Goal: Communication & Community: Share content

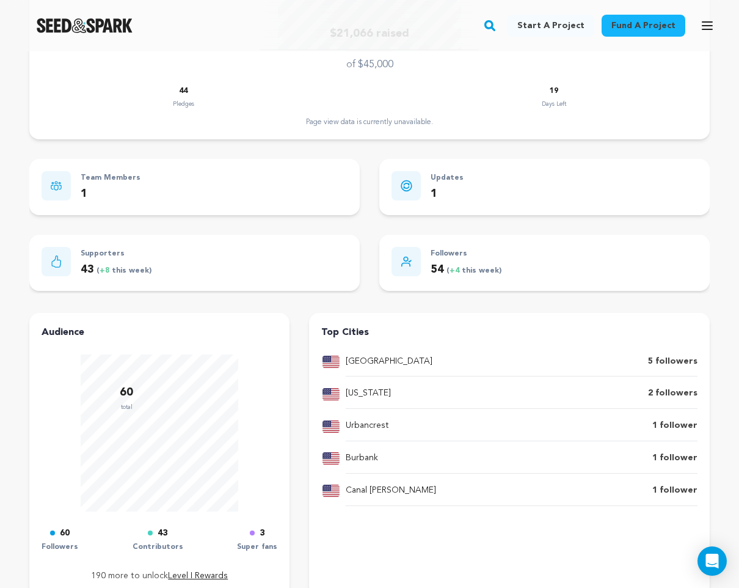
scroll to position [838, 0]
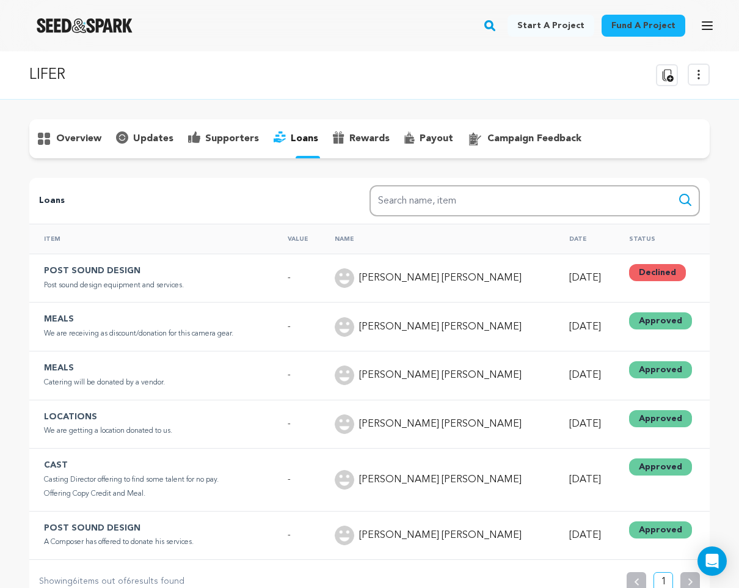
scroll to position [93, 0]
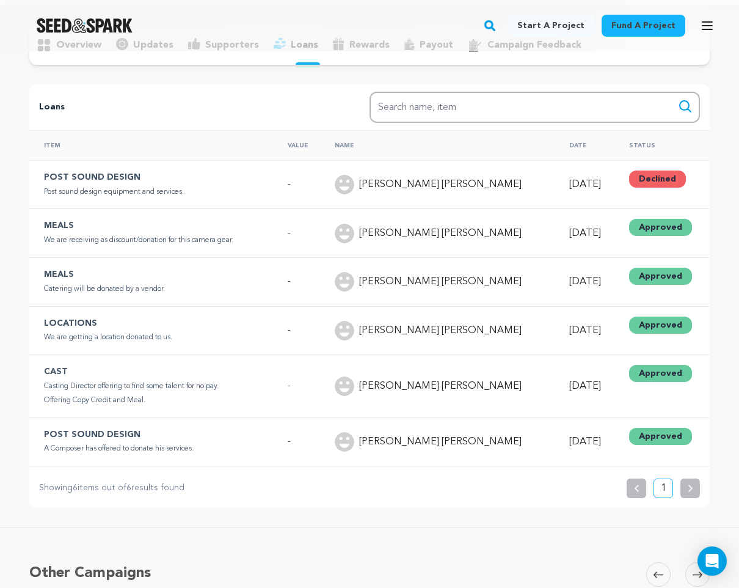
click at [709, 24] on icon "button" at bounding box center [707, 25] width 15 height 15
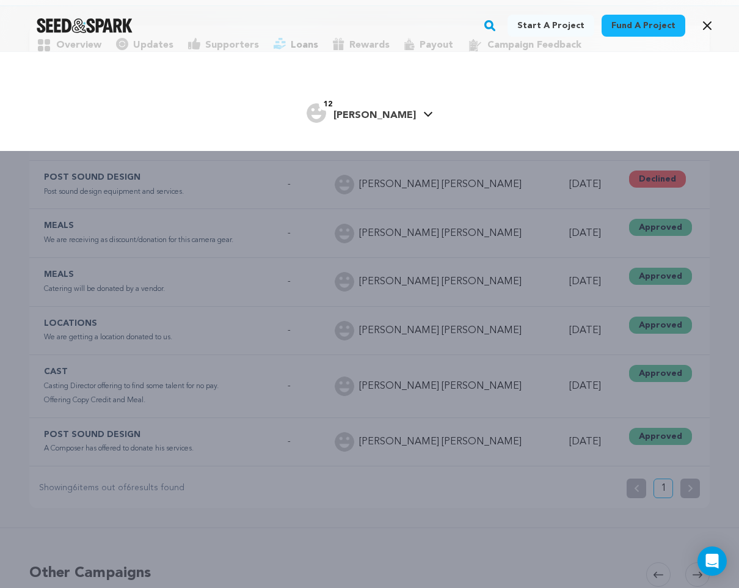
click at [392, 117] on span "[PERSON_NAME]" at bounding box center [375, 116] width 82 height 10
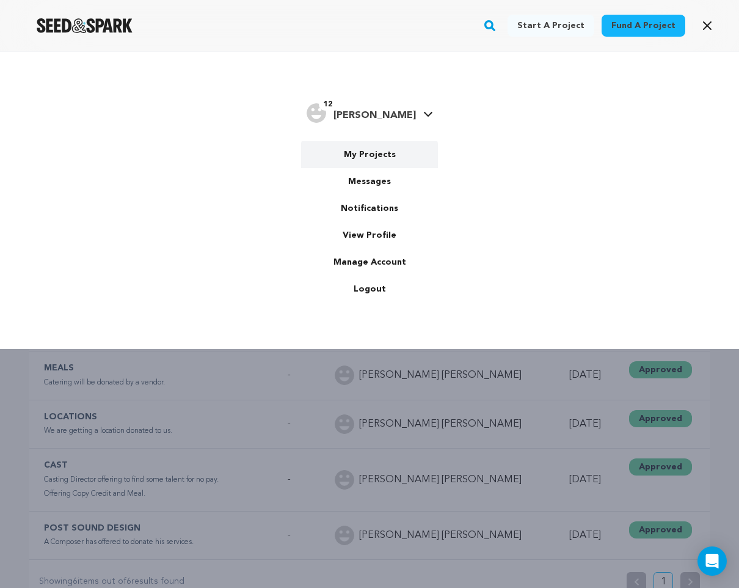
click at [368, 157] on link "My Projects" at bounding box center [369, 154] width 137 height 27
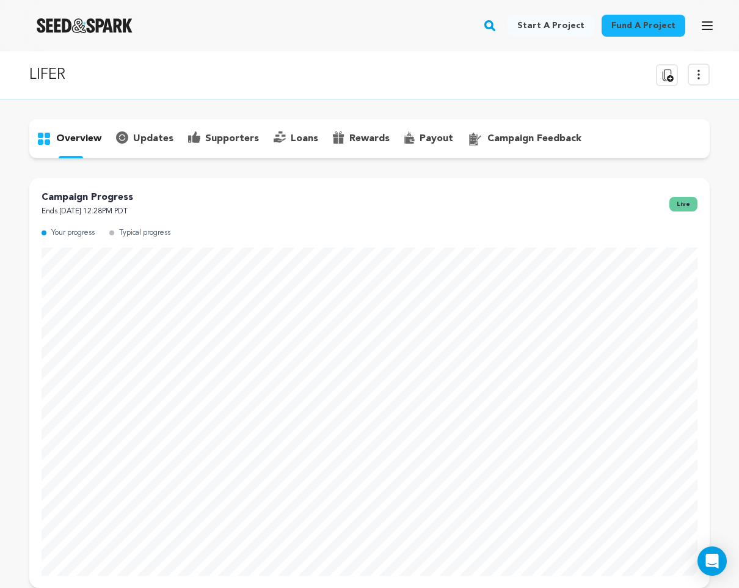
click at [704, 22] on icon "button" at bounding box center [708, 25] width 10 height 7
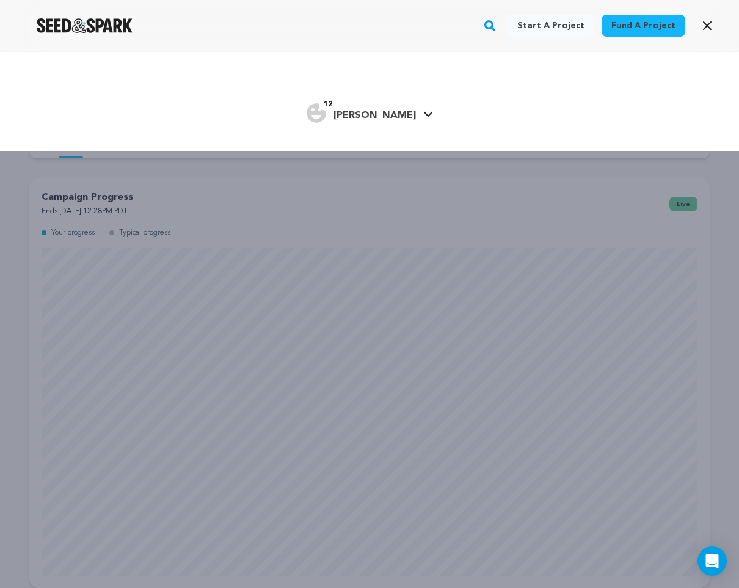
click at [368, 117] on span "[PERSON_NAME]" at bounding box center [375, 116] width 82 height 10
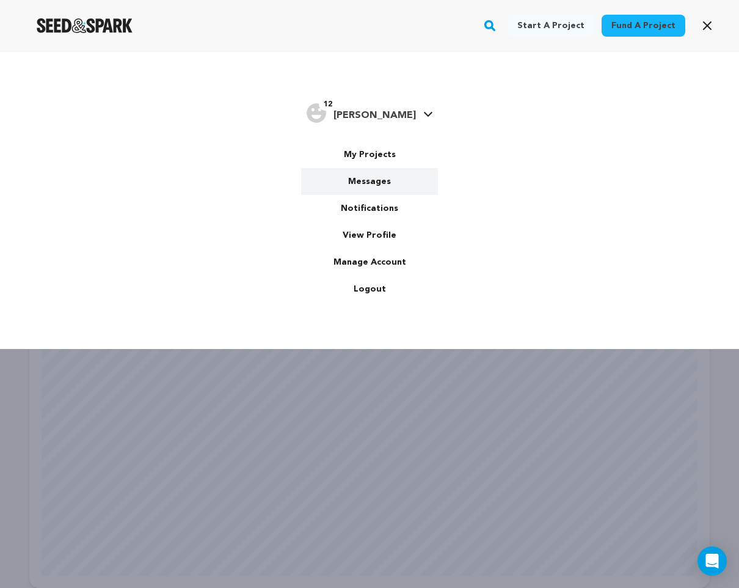
click at [365, 181] on link "Messages" at bounding box center [369, 181] width 137 height 27
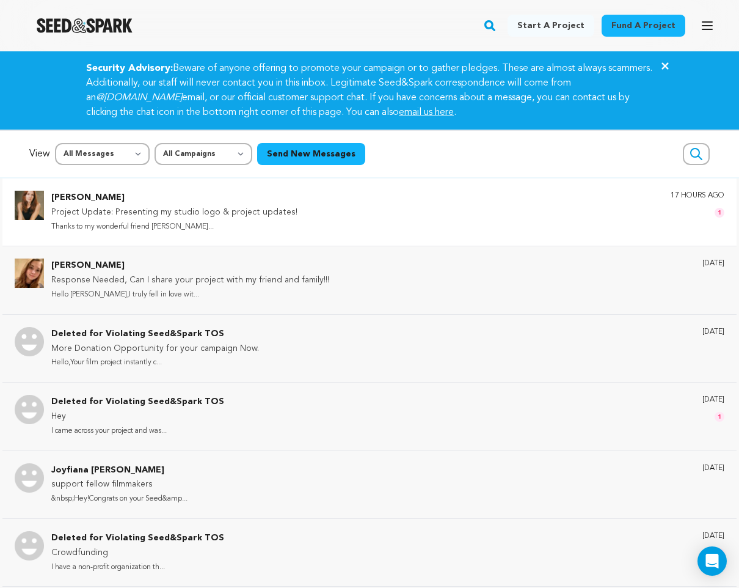
click at [93, 196] on p "[PERSON_NAME]" at bounding box center [174, 198] width 246 height 15
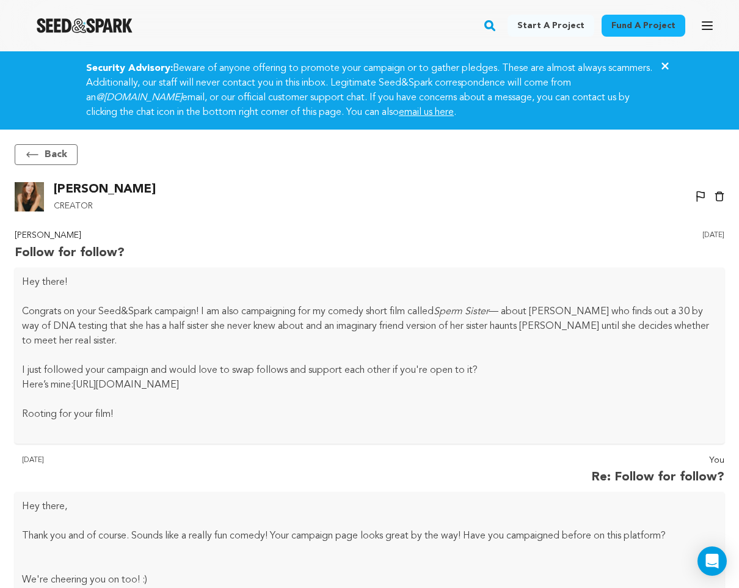
drag, startPoint x: 309, startPoint y: 384, endPoint x: 81, endPoint y: 384, distance: 227.9
click at [81, 384] on p "Here’s mine: https://seedandspark.com/fund/sperm-sister#story" at bounding box center [369, 385] width 695 height 15
copy p "Here’s mine: https://seedandspark.com/fund/sperm-sister#story"
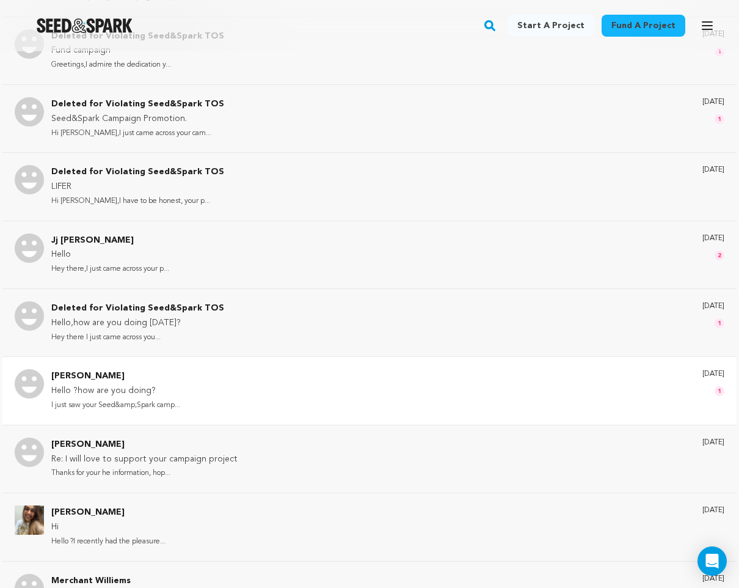
scroll to position [775, 0]
